Goal: Navigation & Orientation: Go to known website

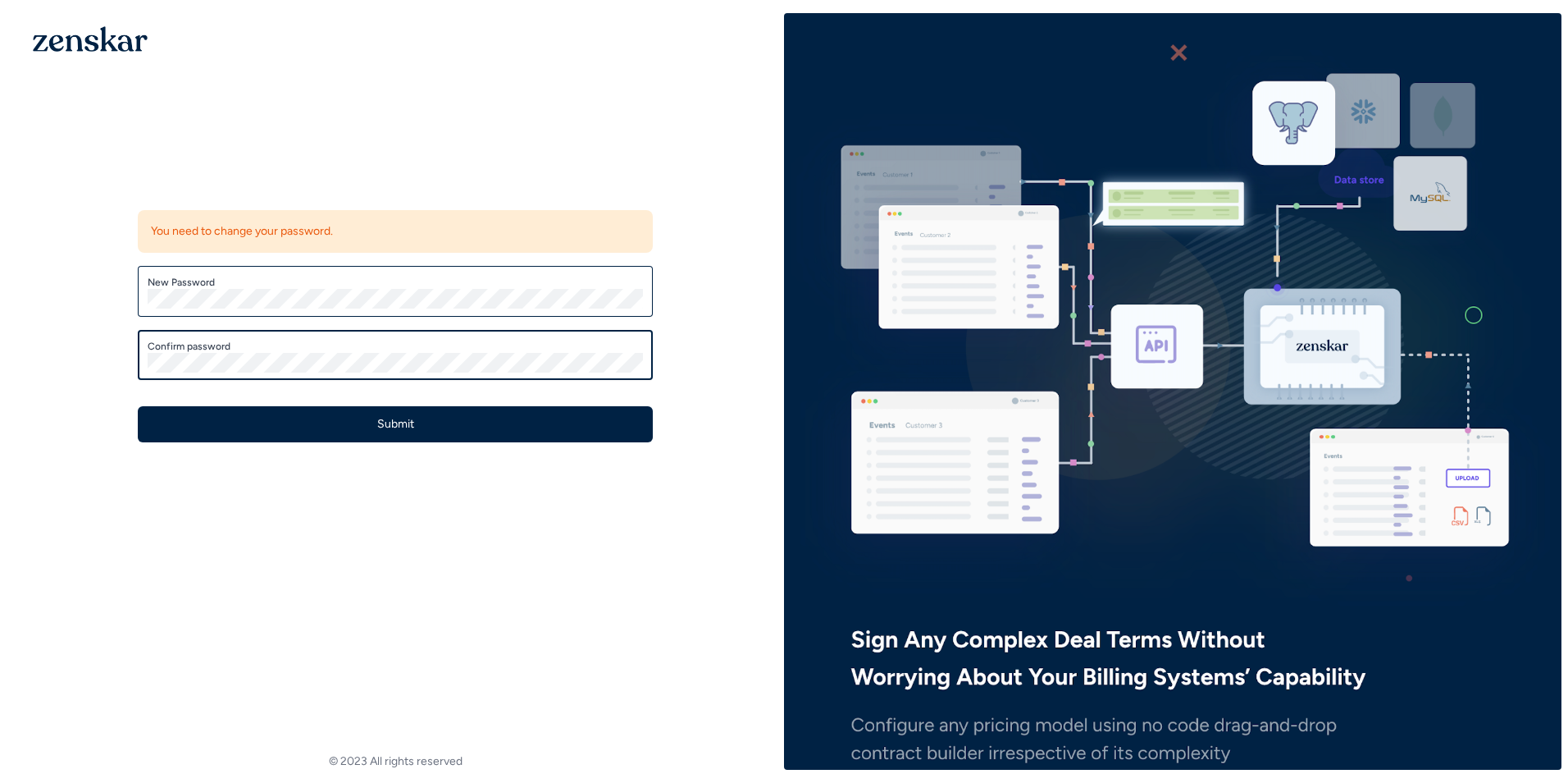
click at [138, 406] on button "Submit" at bounding box center [396, 424] width 515 height 36
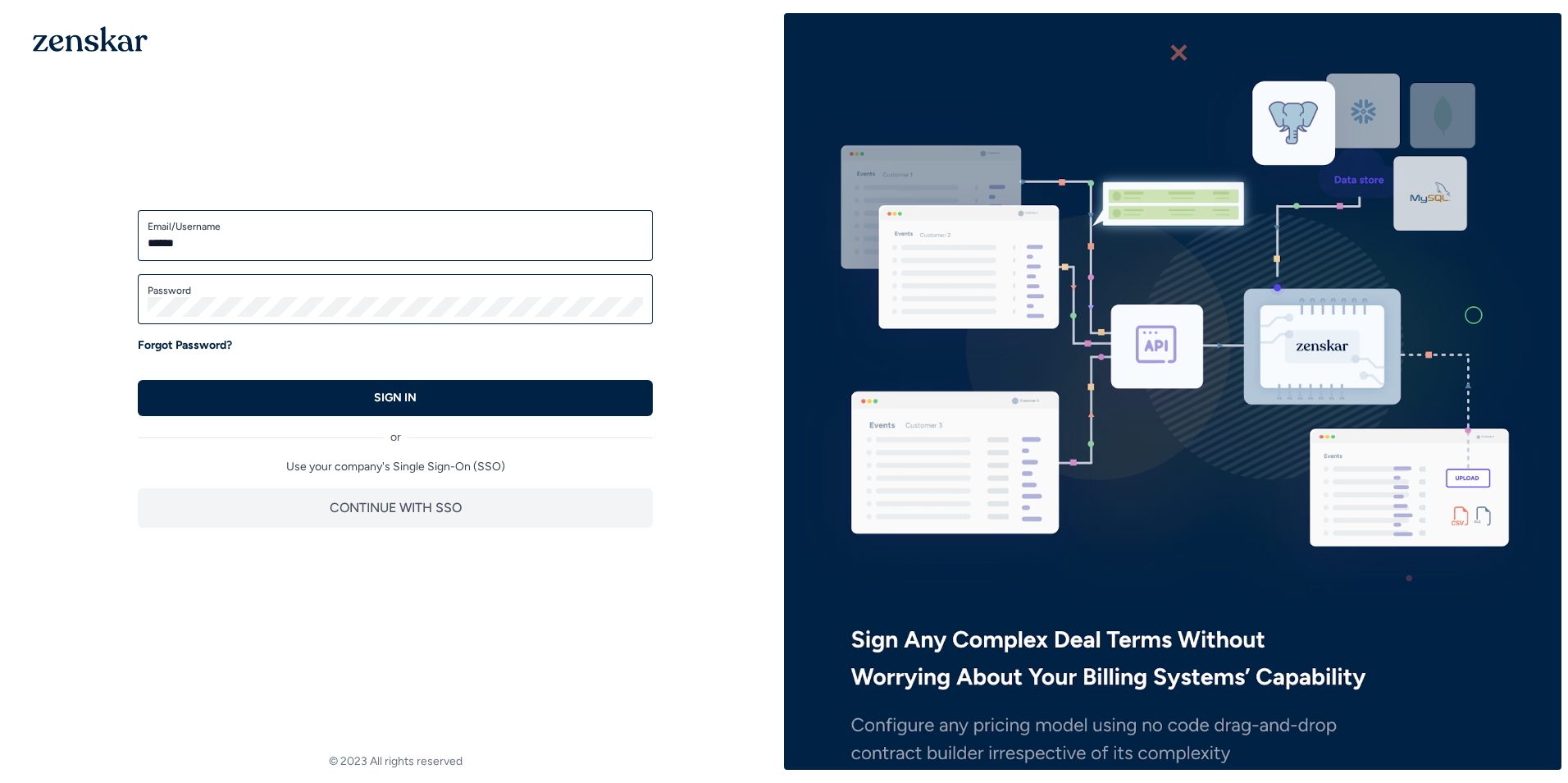
type input "**********"
click at [138, 380] on button "SIGN IN" at bounding box center [396, 398] width 515 height 36
